Goal: Book appointment/travel/reservation

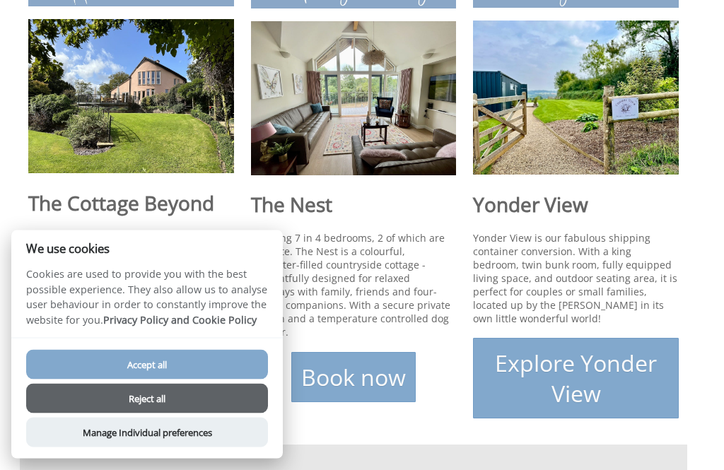
scroll to position [469, 0]
click at [132, 118] on img at bounding box center [131, 96] width 206 height 154
click at [122, 201] on h1 "The Cottage Beyond" at bounding box center [131, 202] width 206 height 27
click at [196, 399] on button "Reject all" at bounding box center [147, 399] width 242 height 30
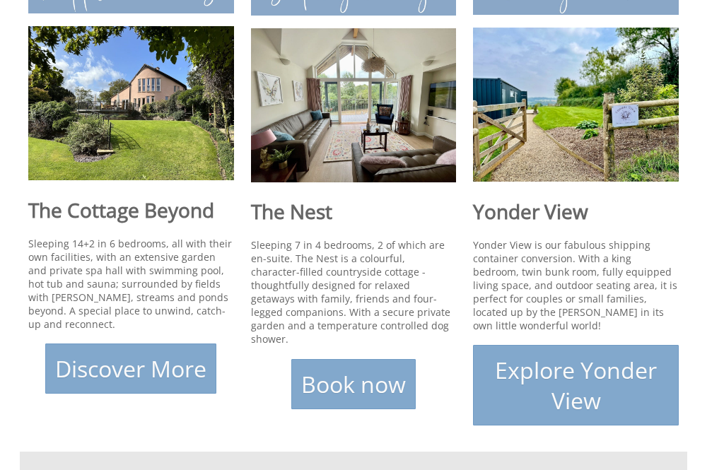
scroll to position [460, 0]
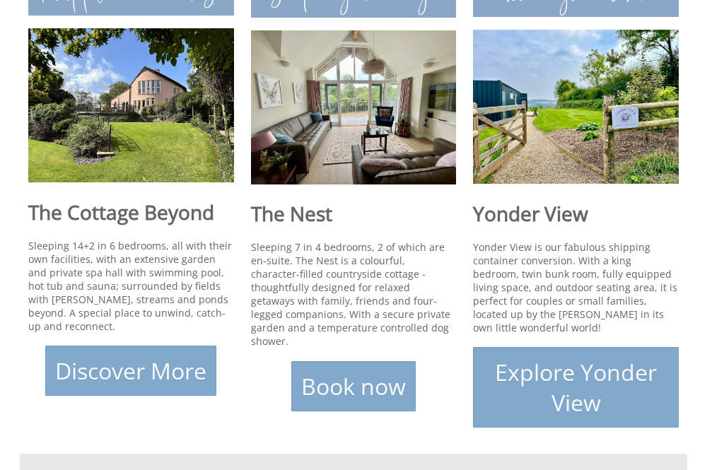
click at [148, 380] on link "Discover More" at bounding box center [130, 371] width 171 height 50
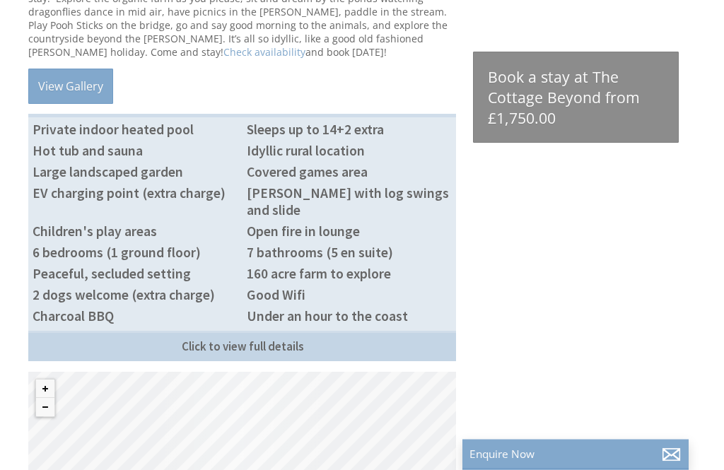
scroll to position [751, 0]
click at [325, 330] on link "Click to view full details" at bounding box center [242, 345] width 428 height 30
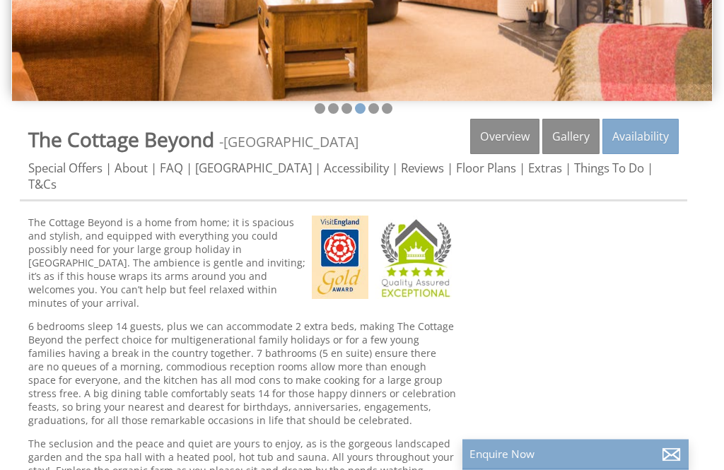
scroll to position [278, 0]
click at [482, 170] on link "Floor Plans" at bounding box center [486, 168] width 60 height 16
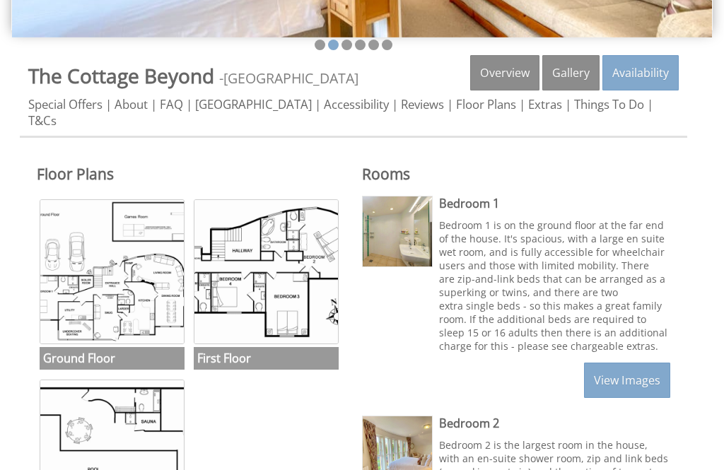
scroll to position [331, 0]
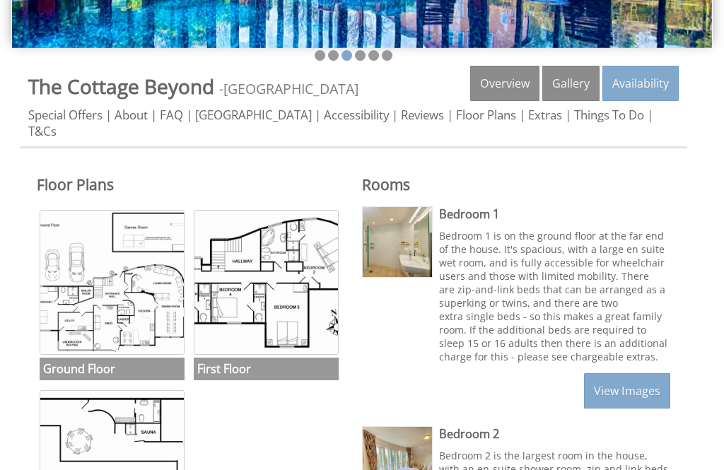
click at [127, 298] on img at bounding box center [112, 282] width 145 height 145
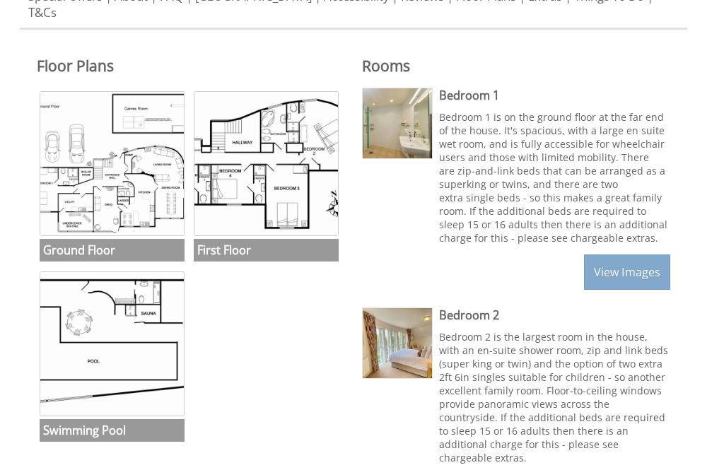
scroll to position [450, 0]
click at [118, 165] on img at bounding box center [112, 163] width 145 height 145
click at [305, 184] on img at bounding box center [266, 163] width 145 height 145
click at [632, 270] on link "View Images" at bounding box center [627, 272] width 86 height 35
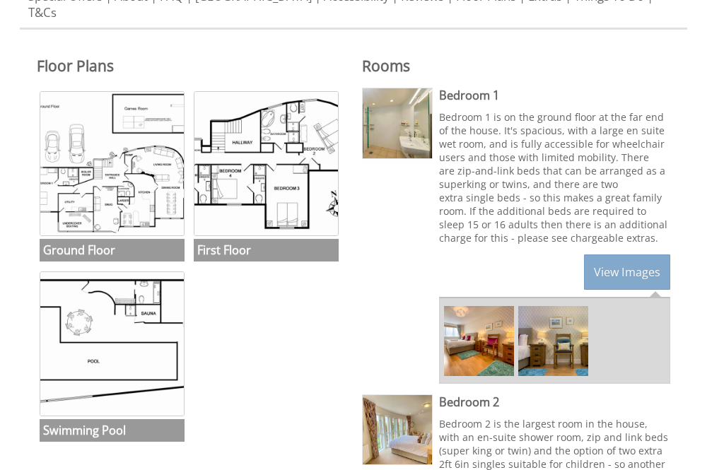
click at [487, 346] on img at bounding box center [479, 341] width 70 height 70
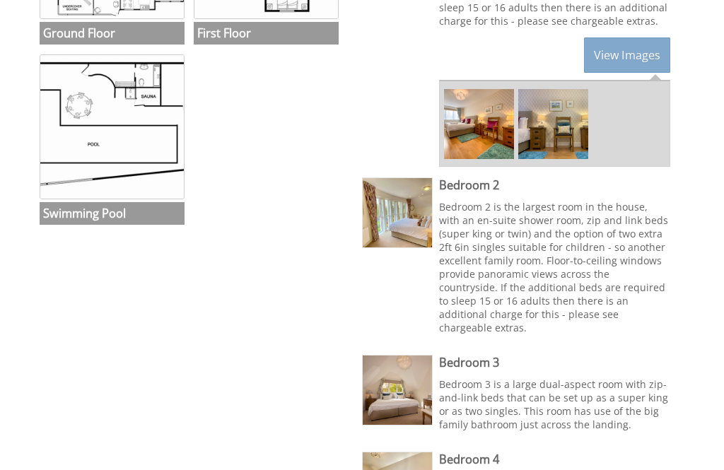
scroll to position [697, 0]
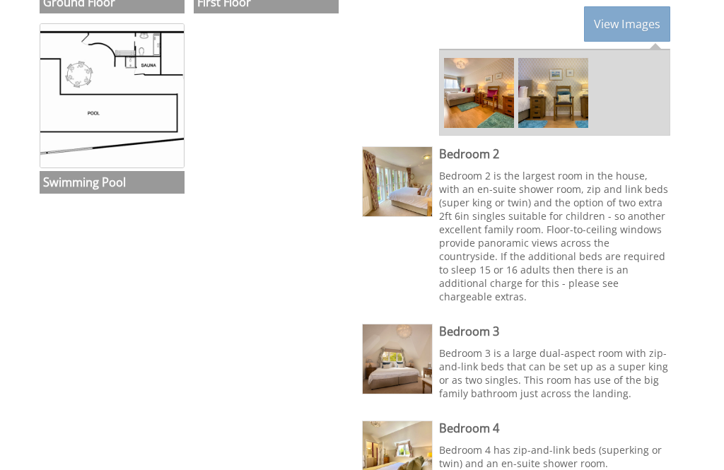
click at [561, 247] on p "Bedroom 2 is the largest room in the house, with an en-suite shower room, zip a…" at bounding box center [554, 237] width 231 height 134
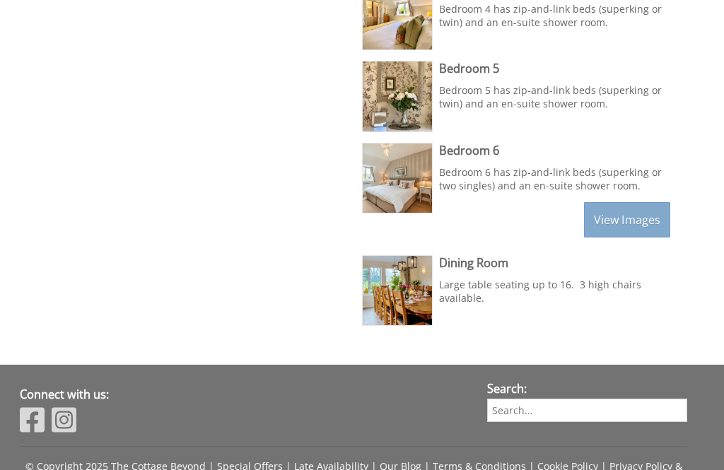
scroll to position [1139, 0]
click at [638, 215] on link "View Images" at bounding box center [627, 219] width 86 height 35
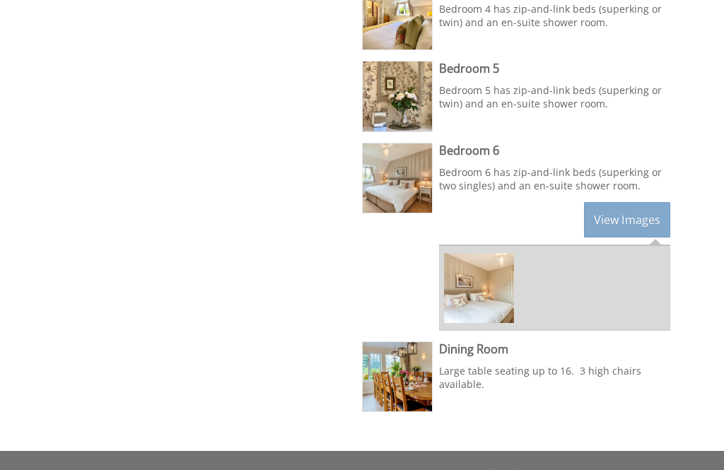
click at [491, 288] on img at bounding box center [479, 288] width 70 height 70
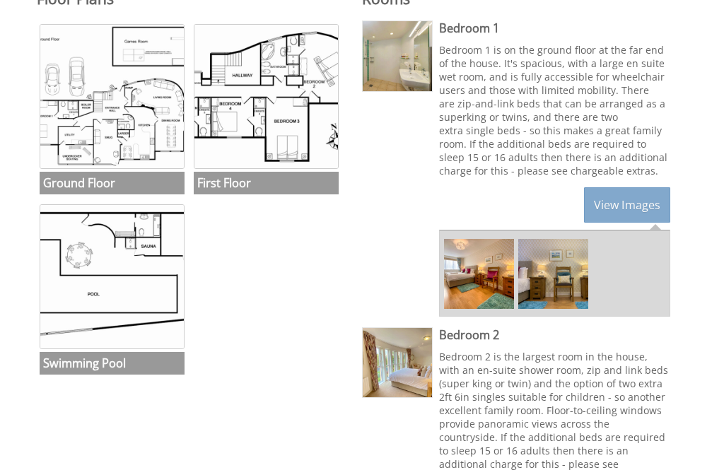
scroll to position [515, 0]
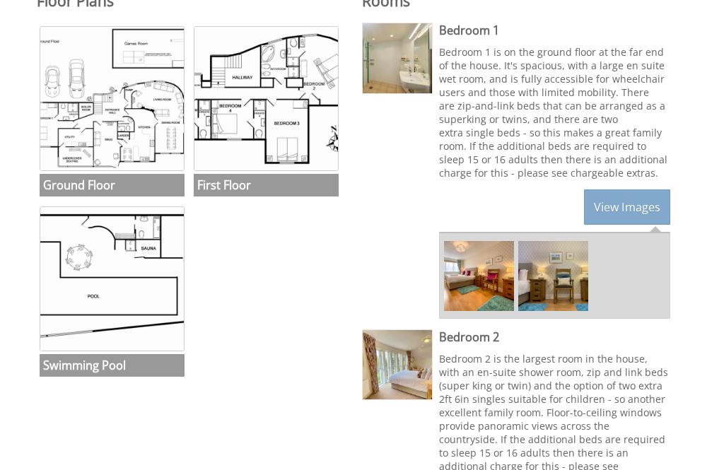
click at [127, 116] on img at bounding box center [112, 98] width 145 height 145
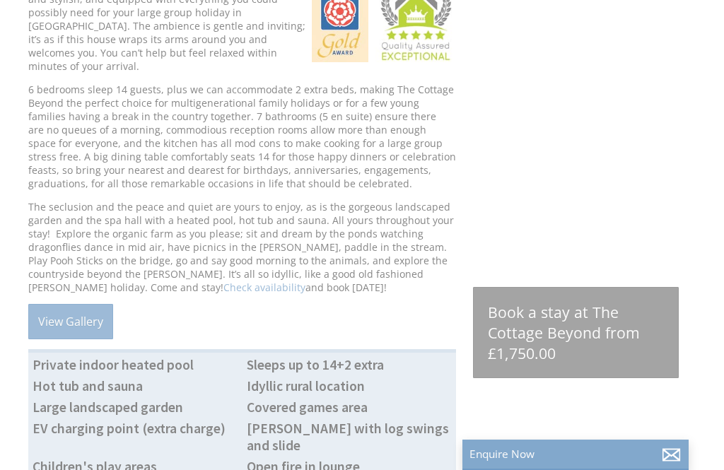
scroll to position [278, 0]
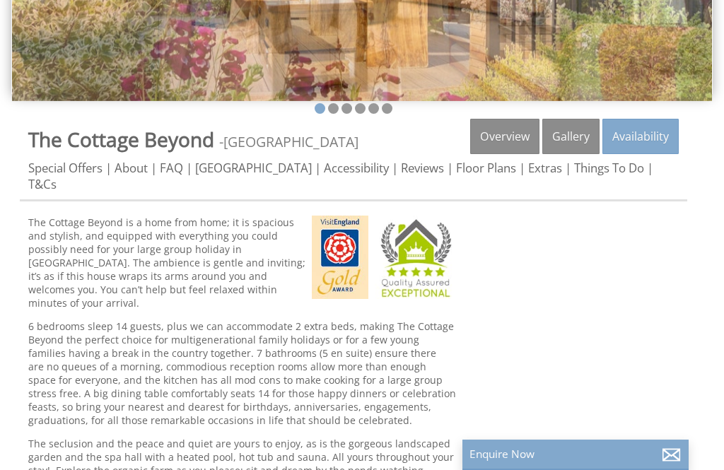
click at [643, 137] on link "Availability" at bounding box center [640, 136] width 76 height 35
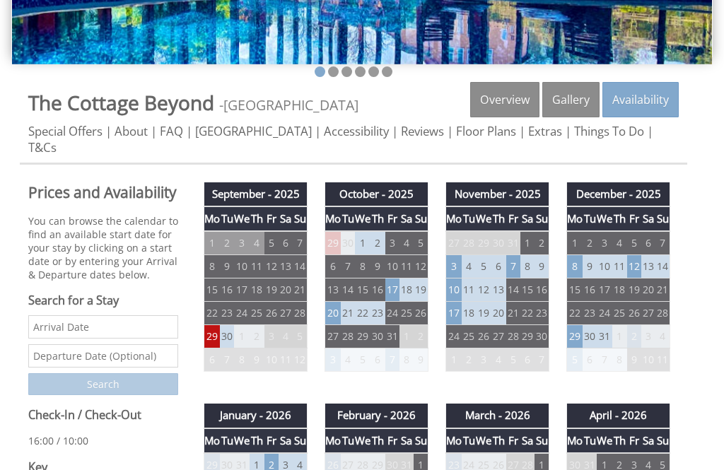
scroll to position [315, 0]
click at [540, 136] on link "Extras" at bounding box center [545, 131] width 34 height 16
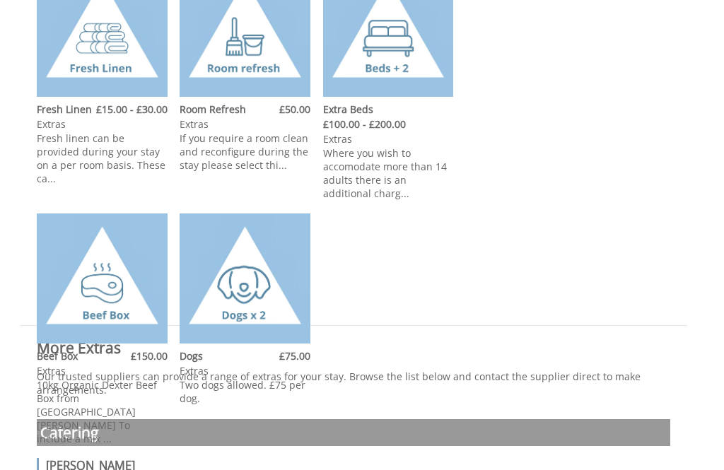
scroll to position [602, 0]
click at [263, 293] on img at bounding box center [245, 279] width 131 height 131
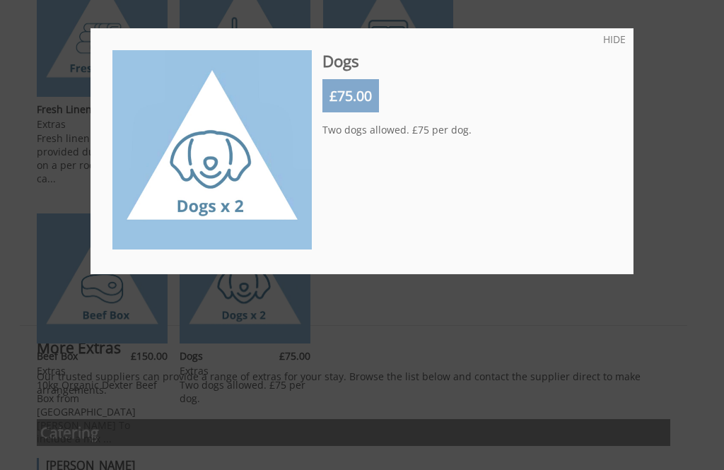
click at [654, 276] on div at bounding box center [362, 235] width 724 height 470
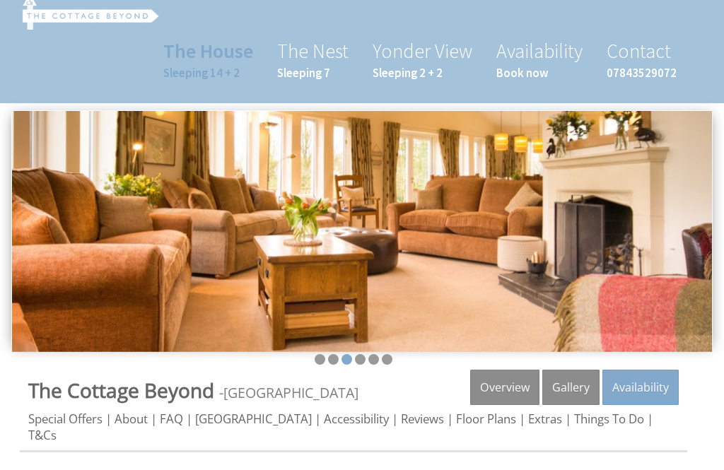
scroll to position [0, 0]
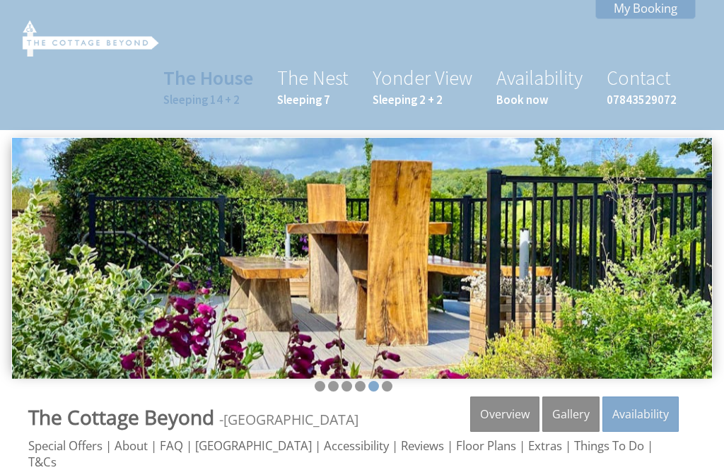
click at [310, 95] on small "Sleeping 7" at bounding box center [312, 100] width 71 height 16
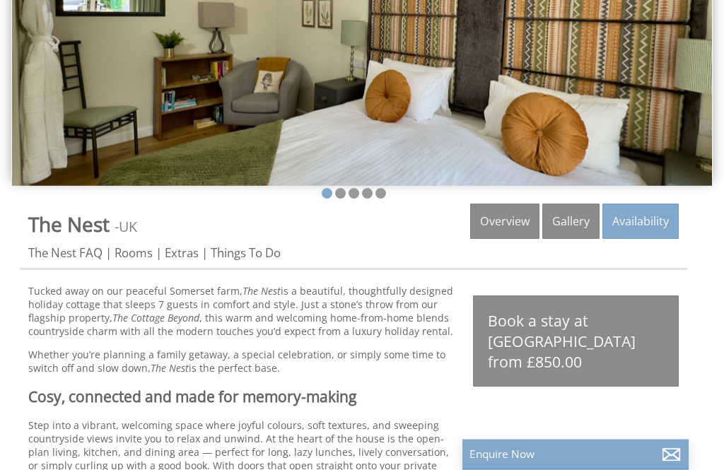
scroll to position [193, 0]
click at [566, 216] on link "Gallery" at bounding box center [570, 221] width 57 height 35
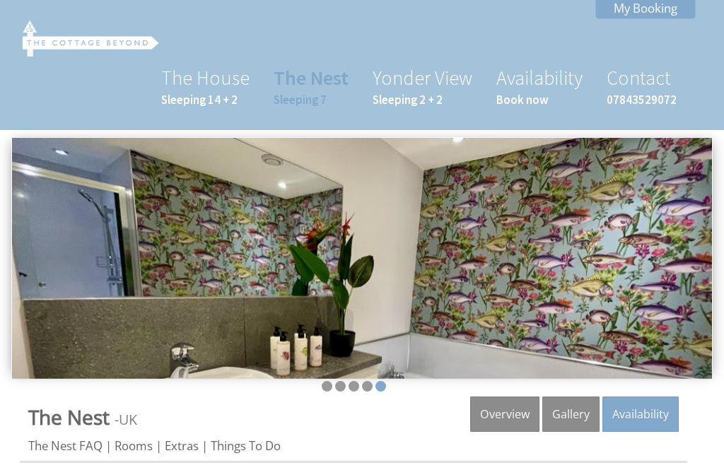
click at [228, 88] on link "The House Sleeping 14 + 2" at bounding box center [205, 86] width 88 height 42
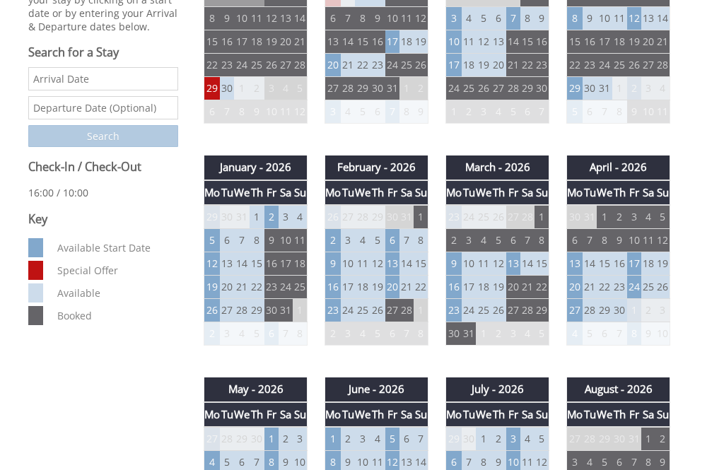
scroll to position [566, 0]
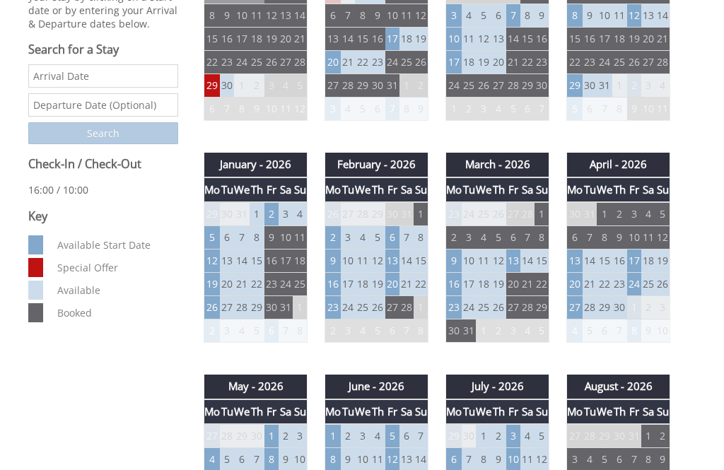
click at [216, 75] on td "29" at bounding box center [212, 85] width 16 height 23
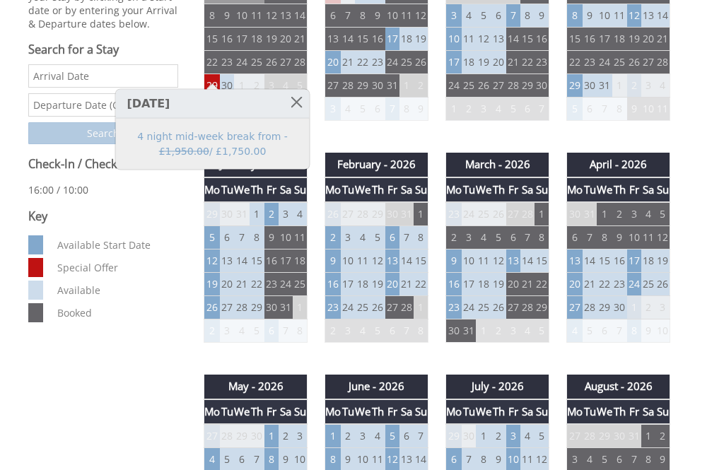
click at [291, 101] on link at bounding box center [296, 102] width 25 height 25
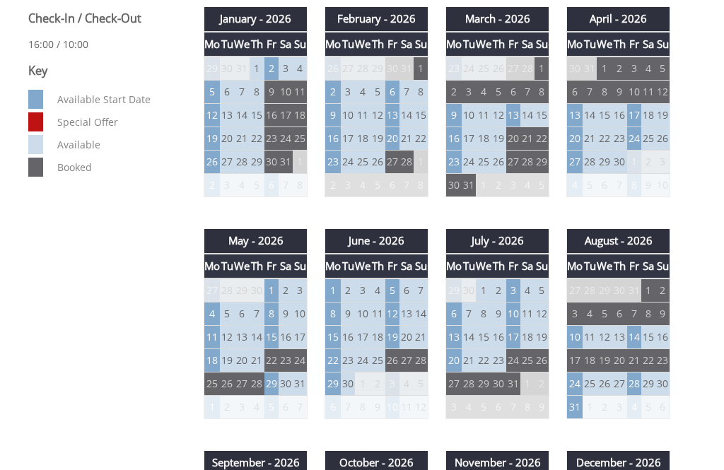
scroll to position [711, 0]
click at [276, 373] on td "29" at bounding box center [271, 384] width 14 height 23
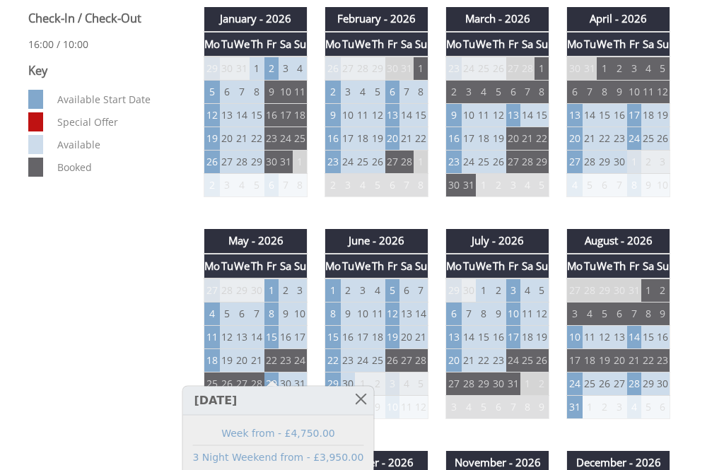
click at [353, 392] on link at bounding box center [361, 399] width 25 height 25
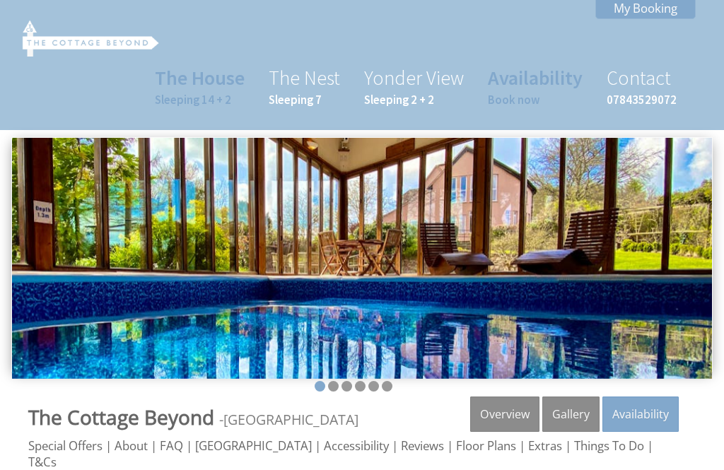
scroll to position [784, 0]
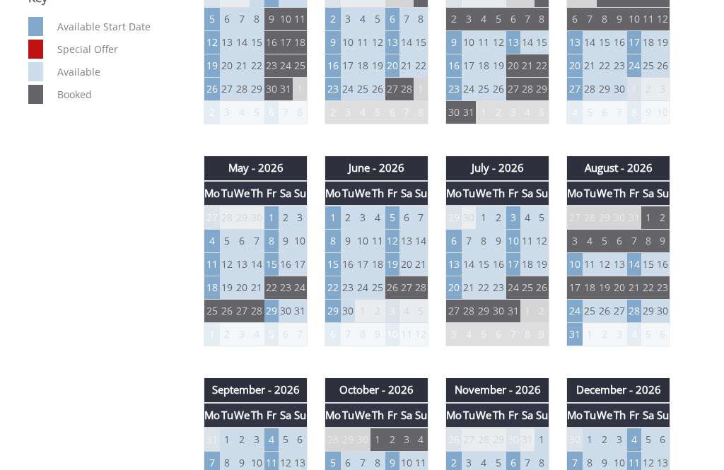
click at [636, 300] on td "28" at bounding box center [634, 311] width 14 height 23
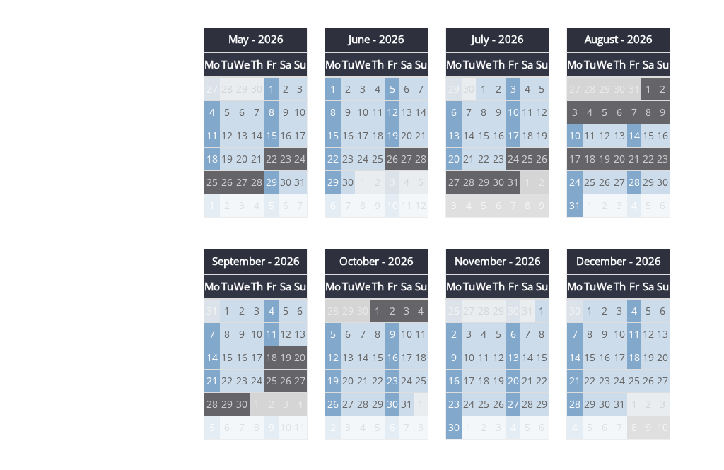
scroll to position [919, 0]
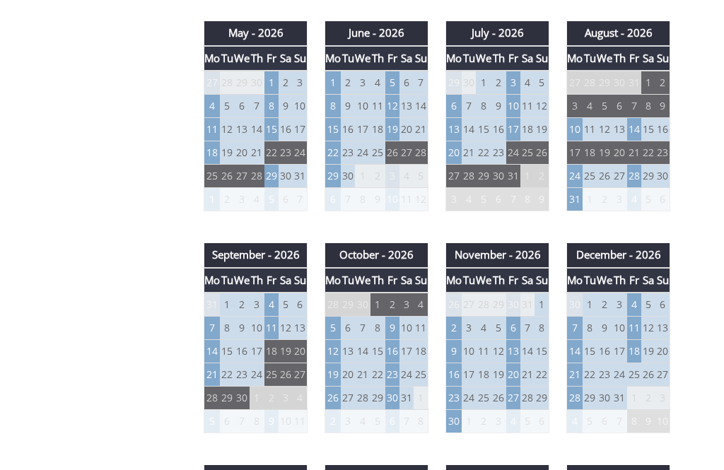
click at [401, 363] on td "24" at bounding box center [406, 374] width 14 height 23
click at [398, 363] on td "23" at bounding box center [392, 374] width 14 height 23
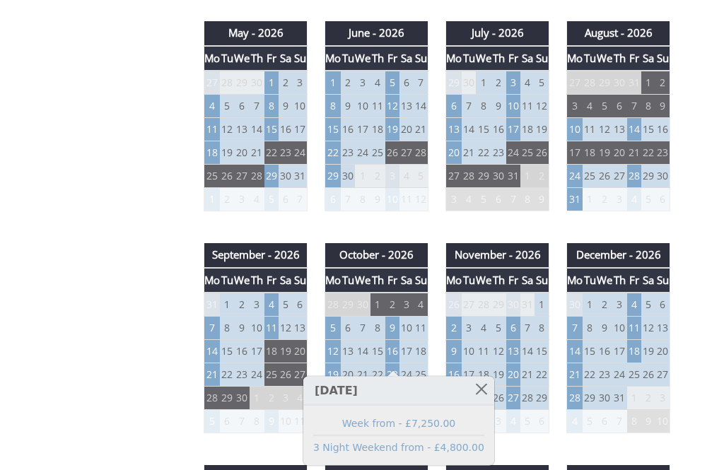
click at [474, 385] on link at bounding box center [481, 389] width 25 height 25
